Goal: Task Accomplishment & Management: Complete application form

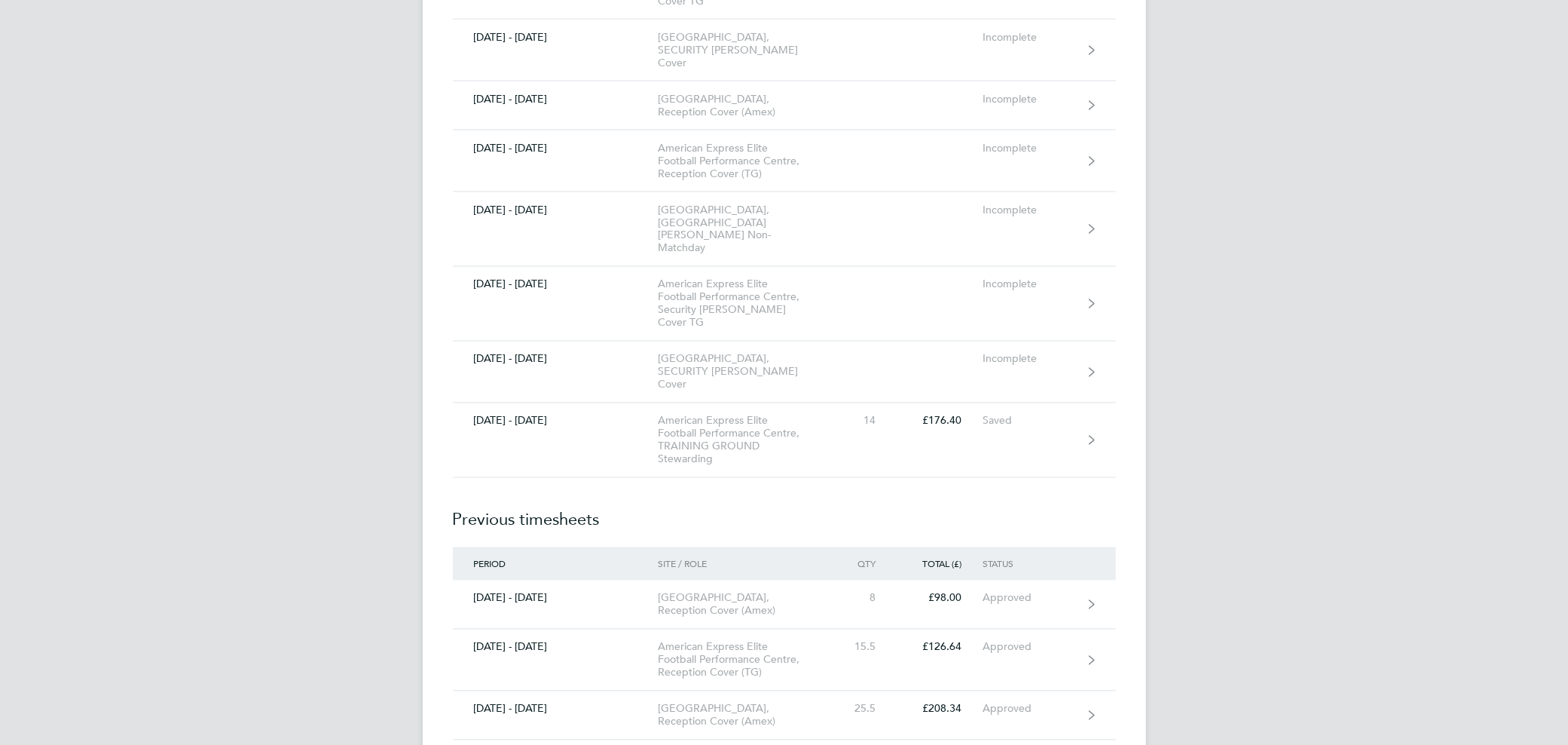
scroll to position [16129, 0]
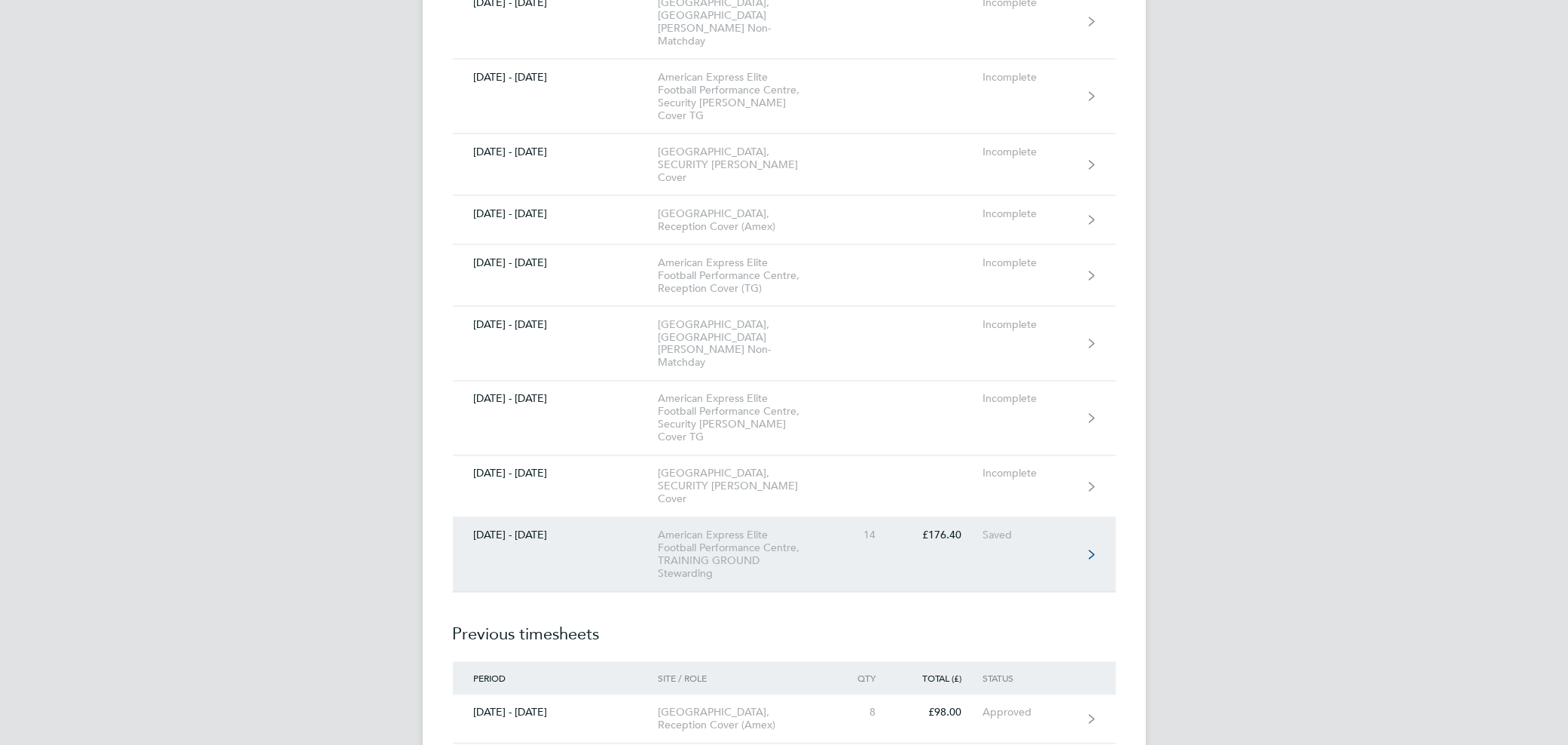
click at [938, 517] on link "[DATE] - [DATE] American Express Elite Football Performance Centre, TRAINING GR…" at bounding box center [784, 554] width 663 height 75
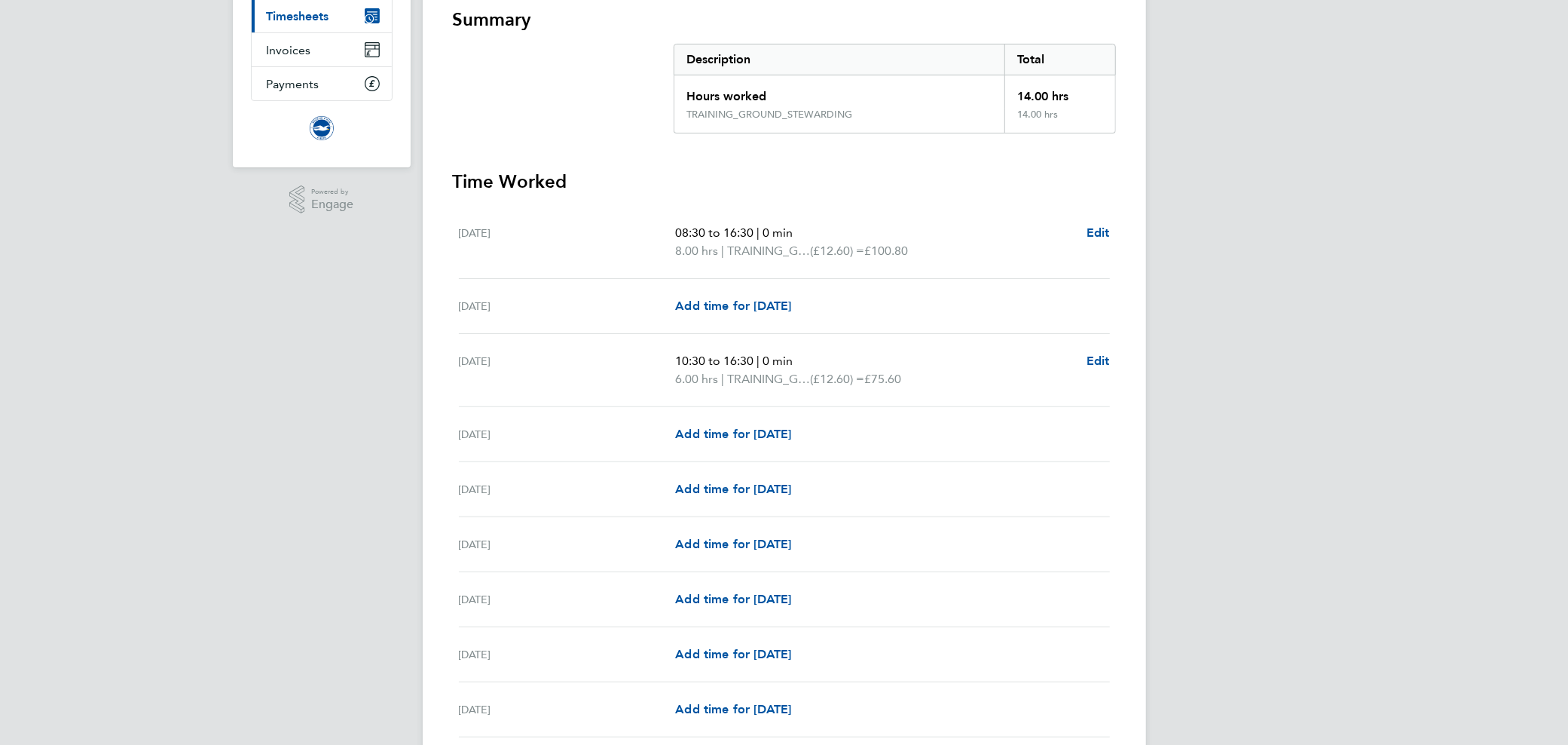
scroll to position [301, 0]
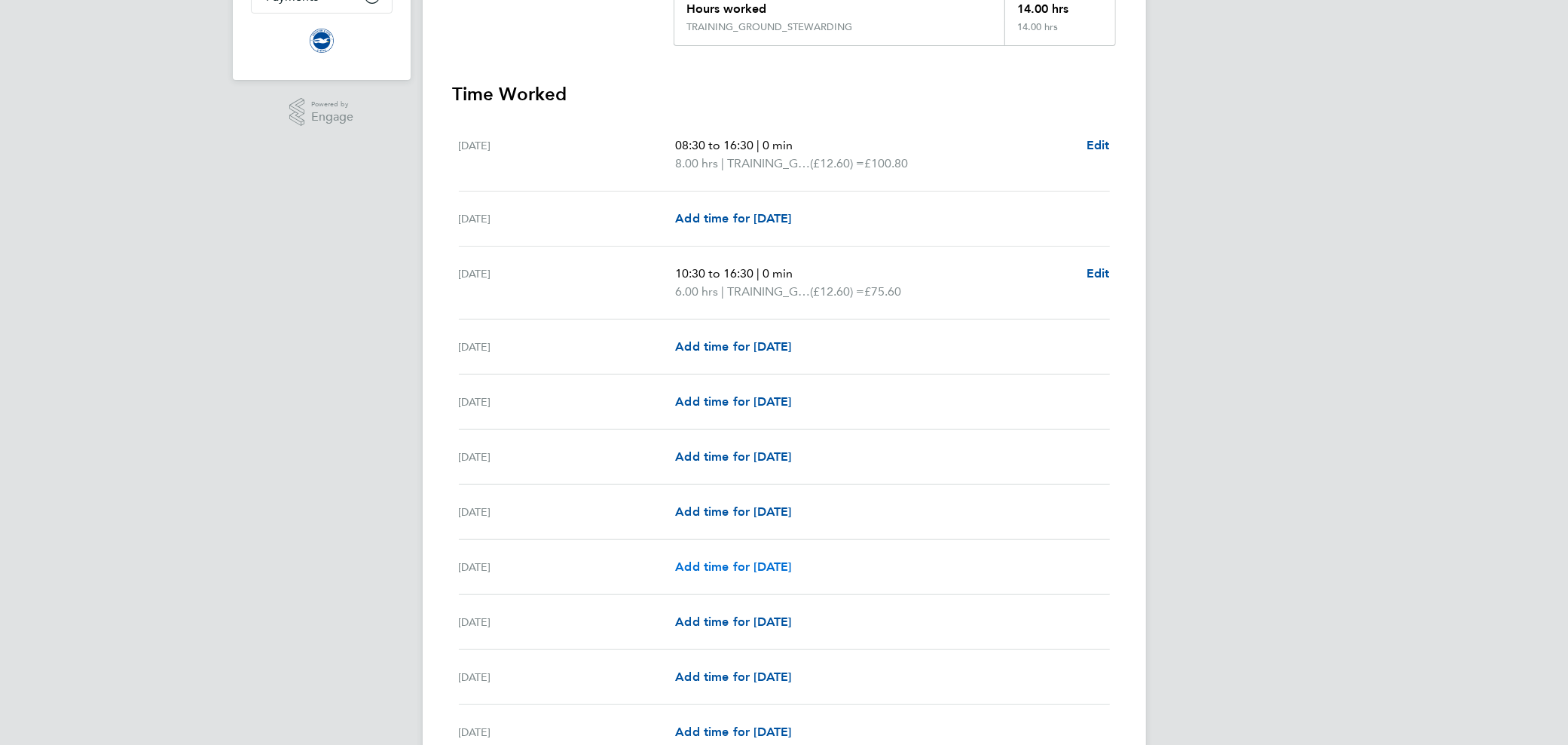
click at [701, 562] on span "Add time for [DATE]" at bounding box center [733, 566] width 116 height 15
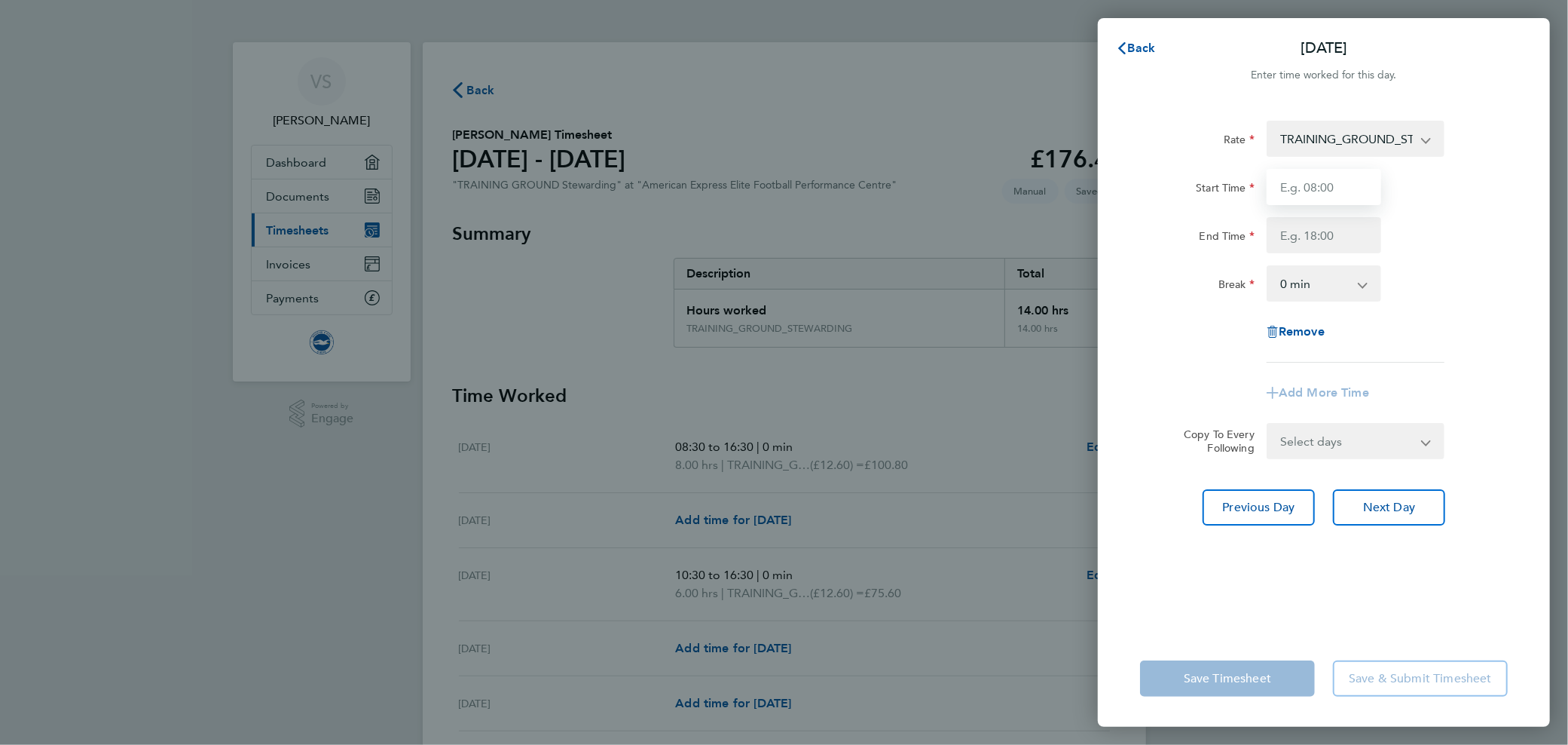
click at [1274, 192] on input "Start Time" at bounding box center [1324, 187] width 115 height 36
type input "09:00"
click at [1274, 244] on input "End Time" at bounding box center [1324, 234] width 115 height 36
type input "19:30"
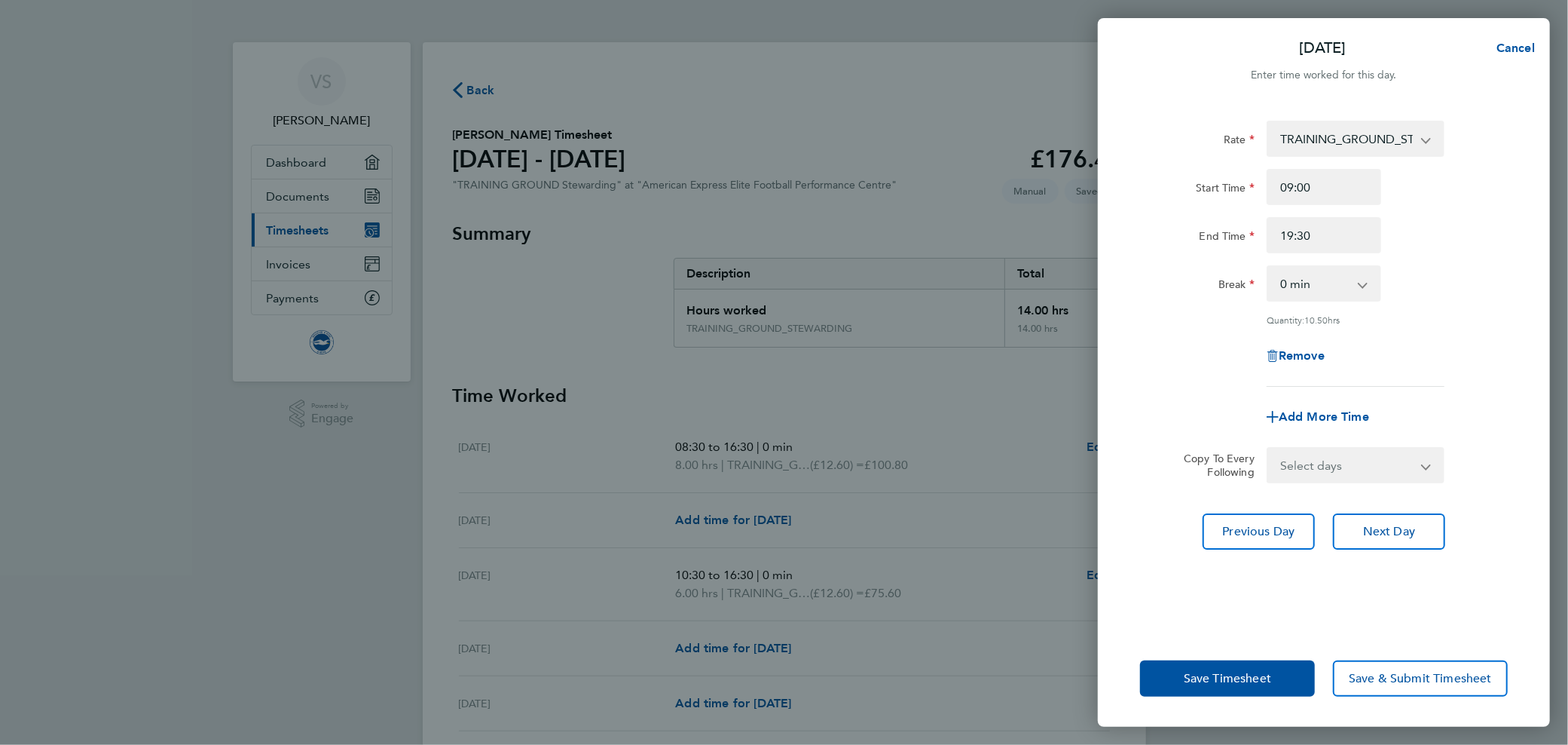
click at [1274, 200] on div "Rate TRAINING_GROUND_STEWARDING - 12.60 Start Time 09:00 End Time 19:30 Break 0…" at bounding box center [1324, 366] width 452 height 527
click at [1200, 682] on span "Save Timesheet" at bounding box center [1227, 679] width 88 height 15
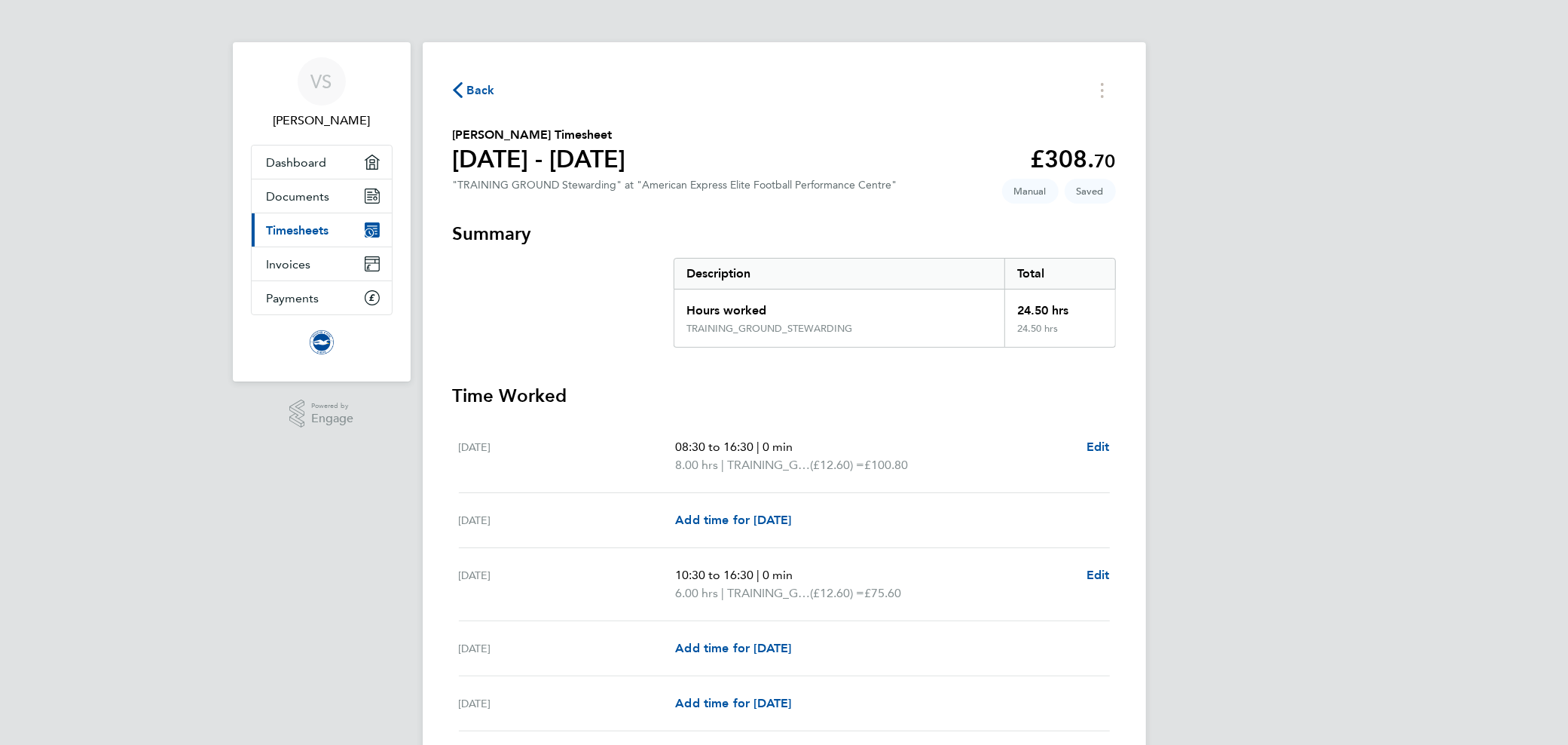
scroll to position [151, 0]
